Goal: Find specific page/section: Find specific page/section

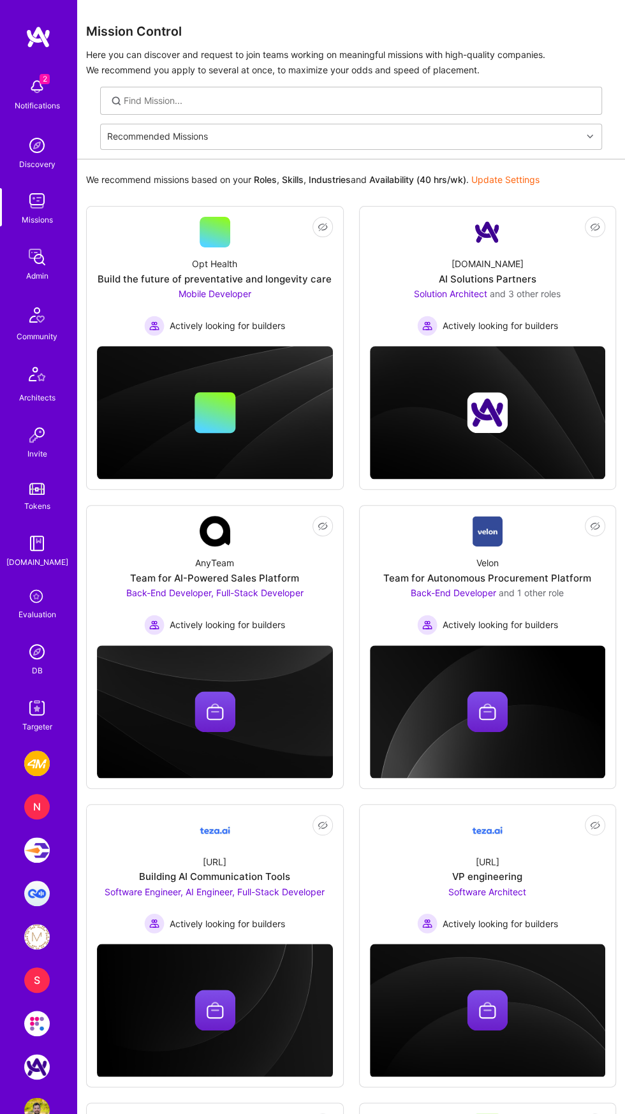
click at [36, 670] on div "DB" at bounding box center [37, 671] width 11 height 13
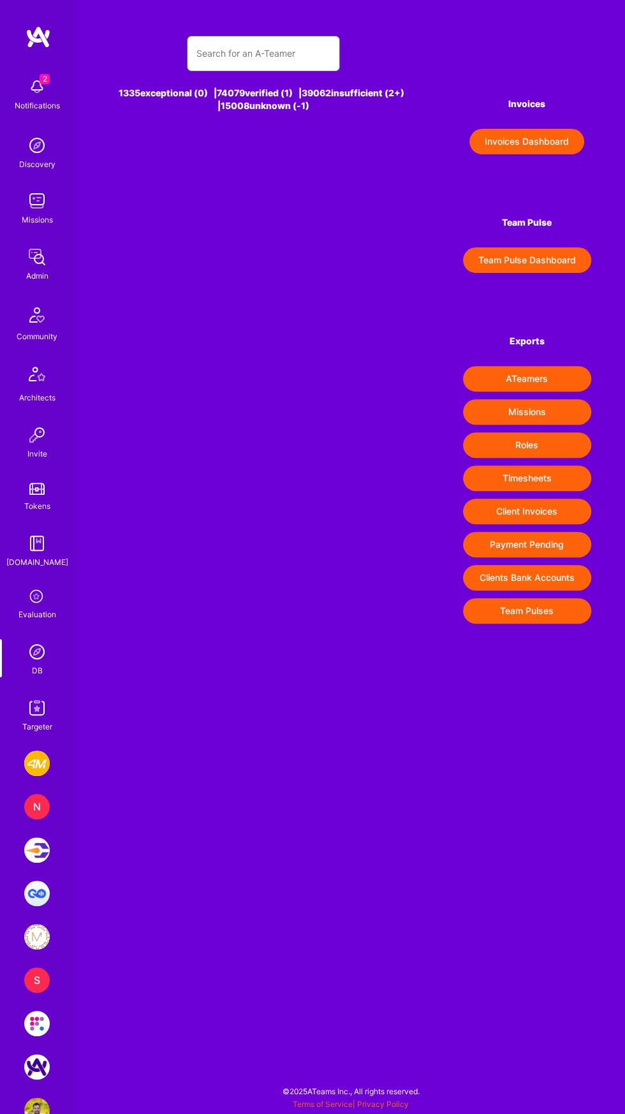
click at [286, 48] on input "text" at bounding box center [263, 53] width 134 height 31
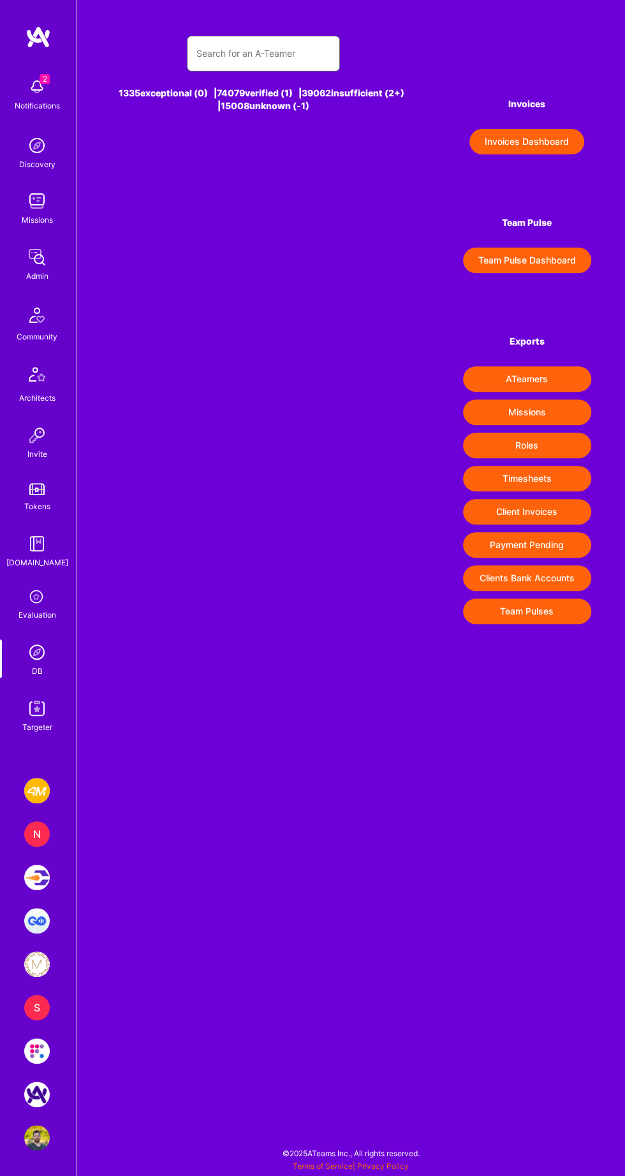
type input "V"
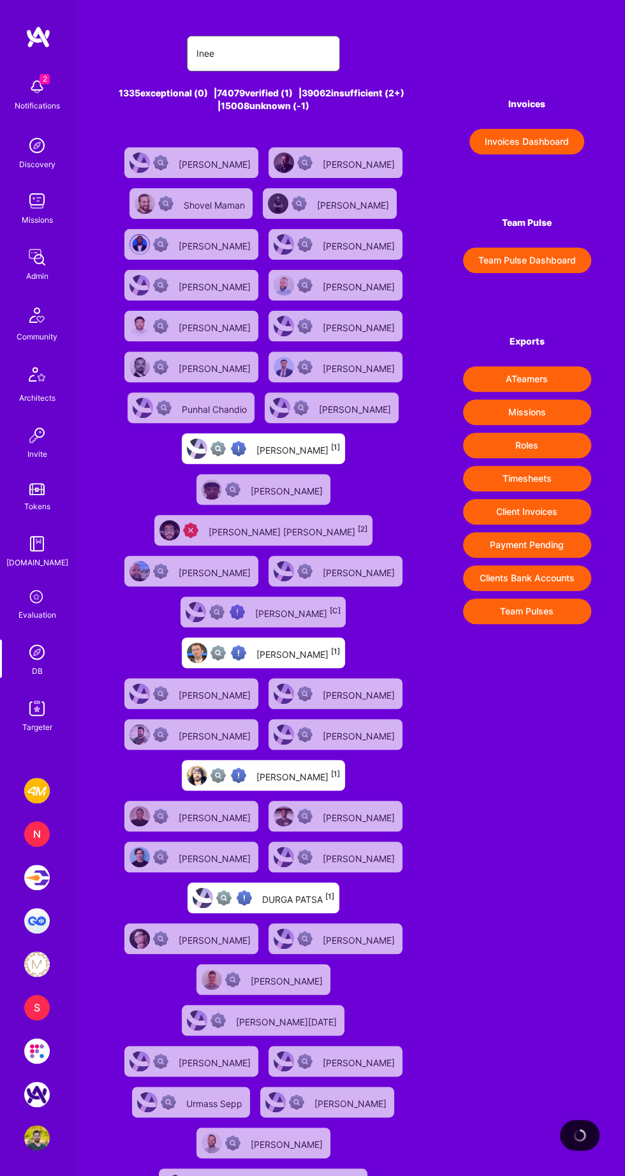
type input "Ineet"
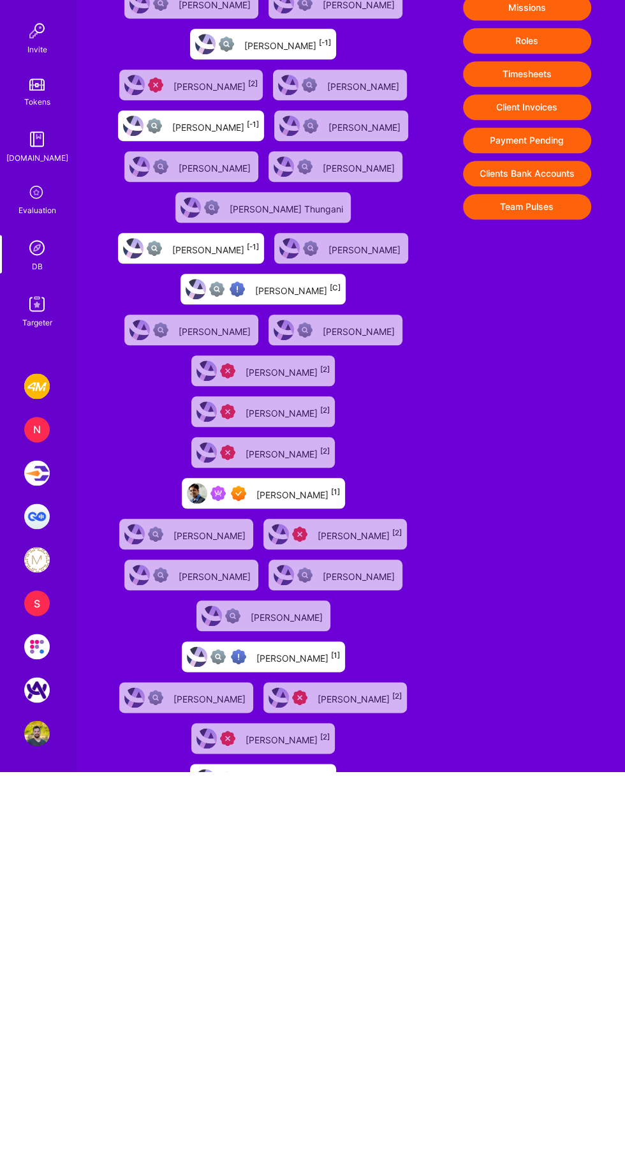
click at [336, 882] on div "[PERSON_NAME] [1]" at bounding box center [263, 897] width 163 height 31
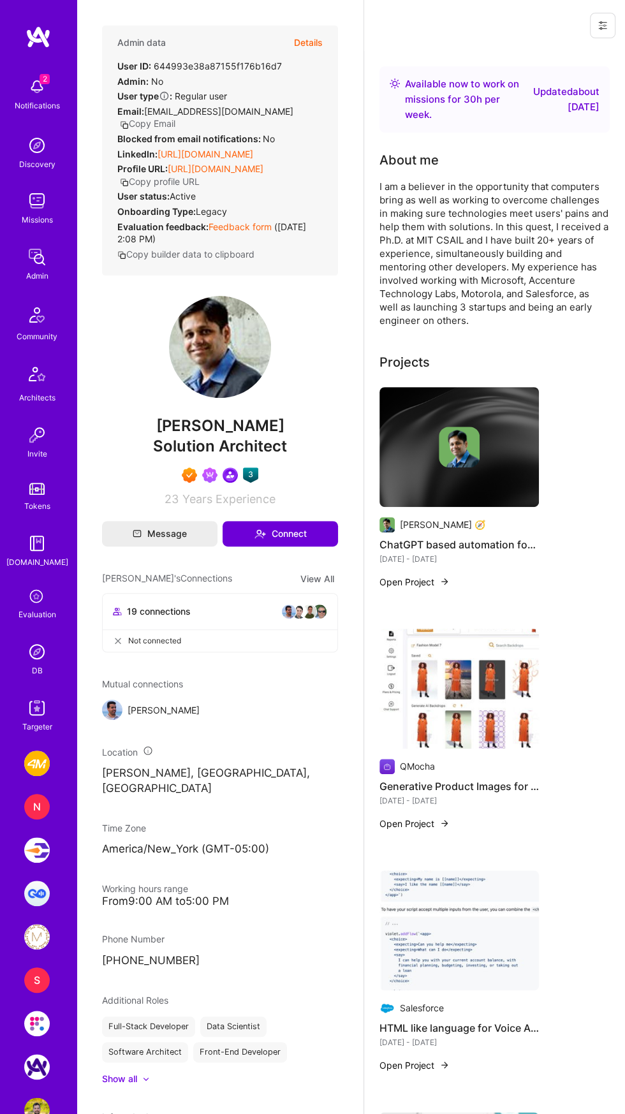
click at [140, 254] on button "Copy builder data to clipboard" at bounding box center [185, 254] width 137 height 13
click at [177, 149] on link "[URL][DOMAIN_NAME]" at bounding box center [206, 154] width 96 height 11
